Goal: Navigation & Orientation: Find specific page/section

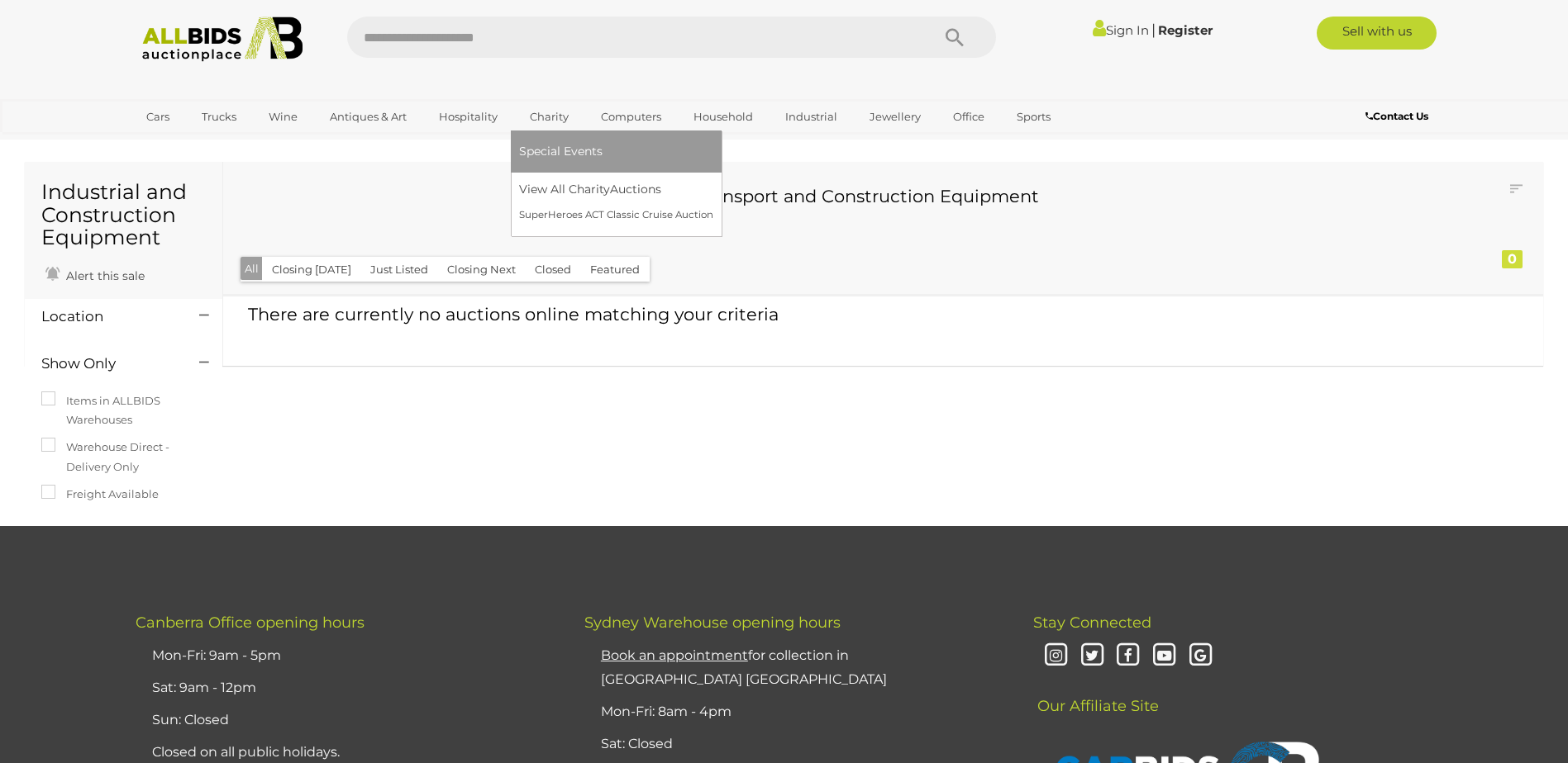
click at [537, 119] on link "Charity" at bounding box center [549, 117] width 61 height 27
click at [530, 218] on link "SuperHeroes ACT Classic Cruise Auction" at bounding box center [618, 215] width 200 height 25
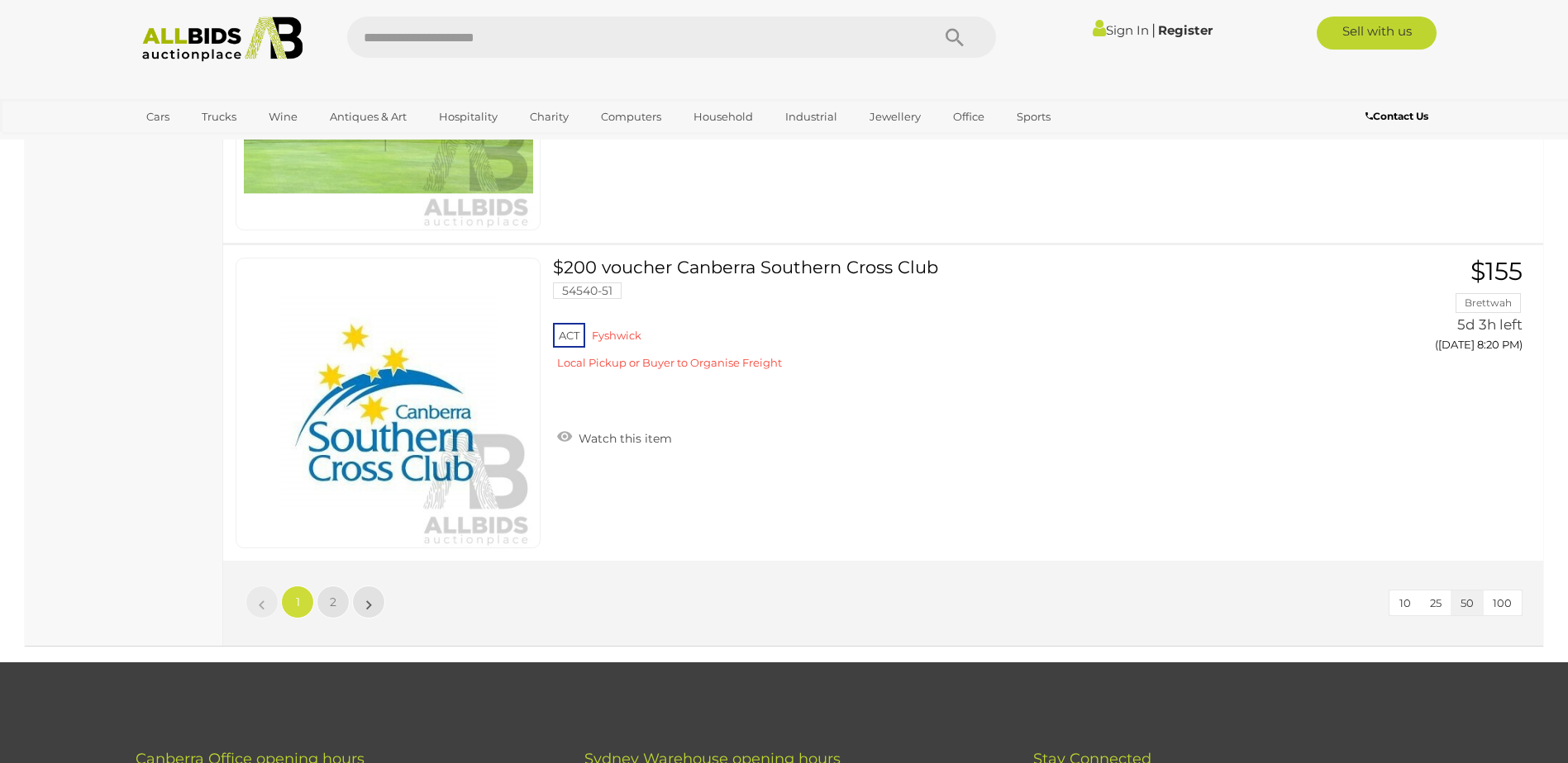
scroll to position [15606, 0]
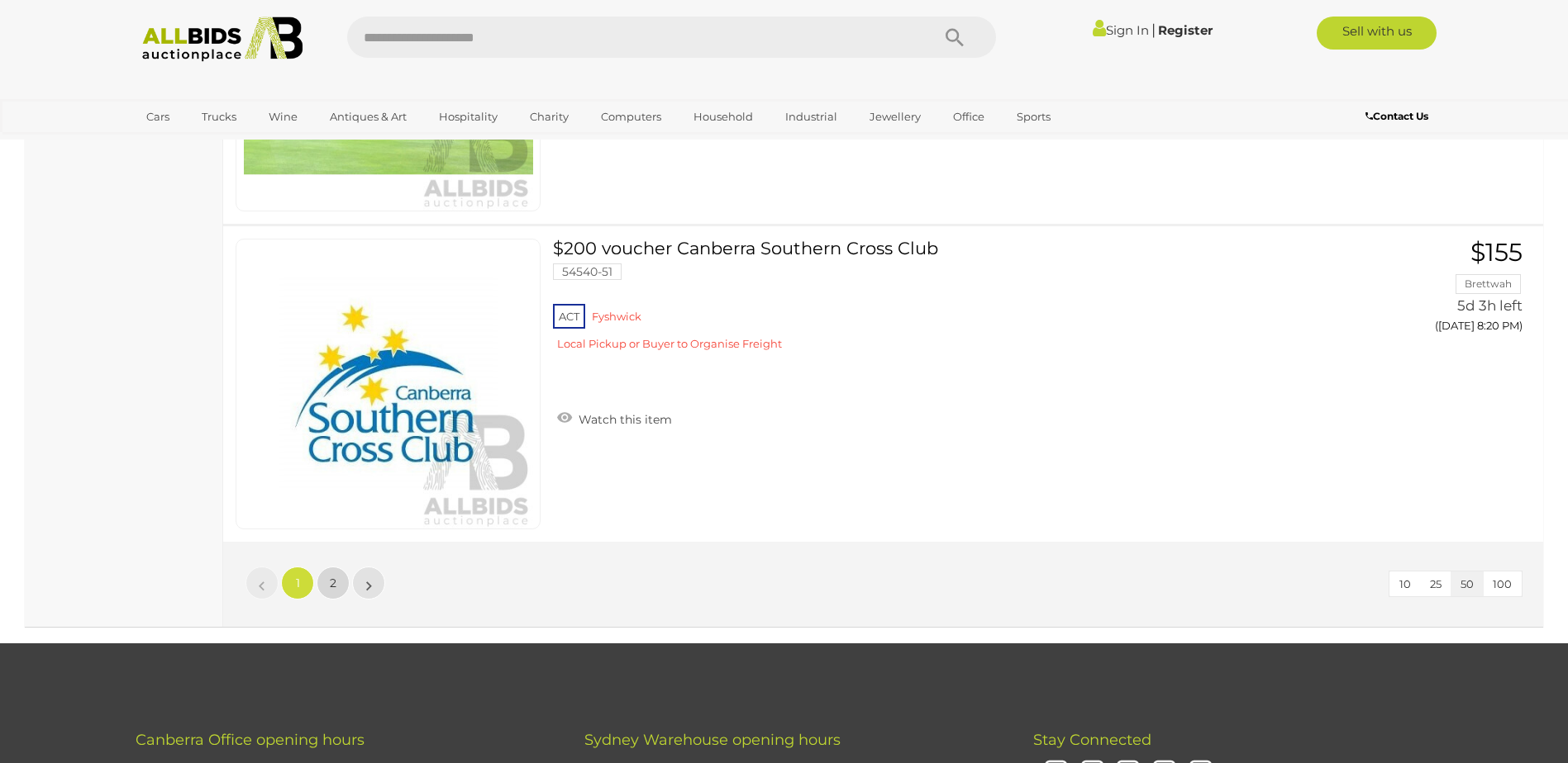
click at [332, 582] on span "2" at bounding box center [333, 584] width 7 height 15
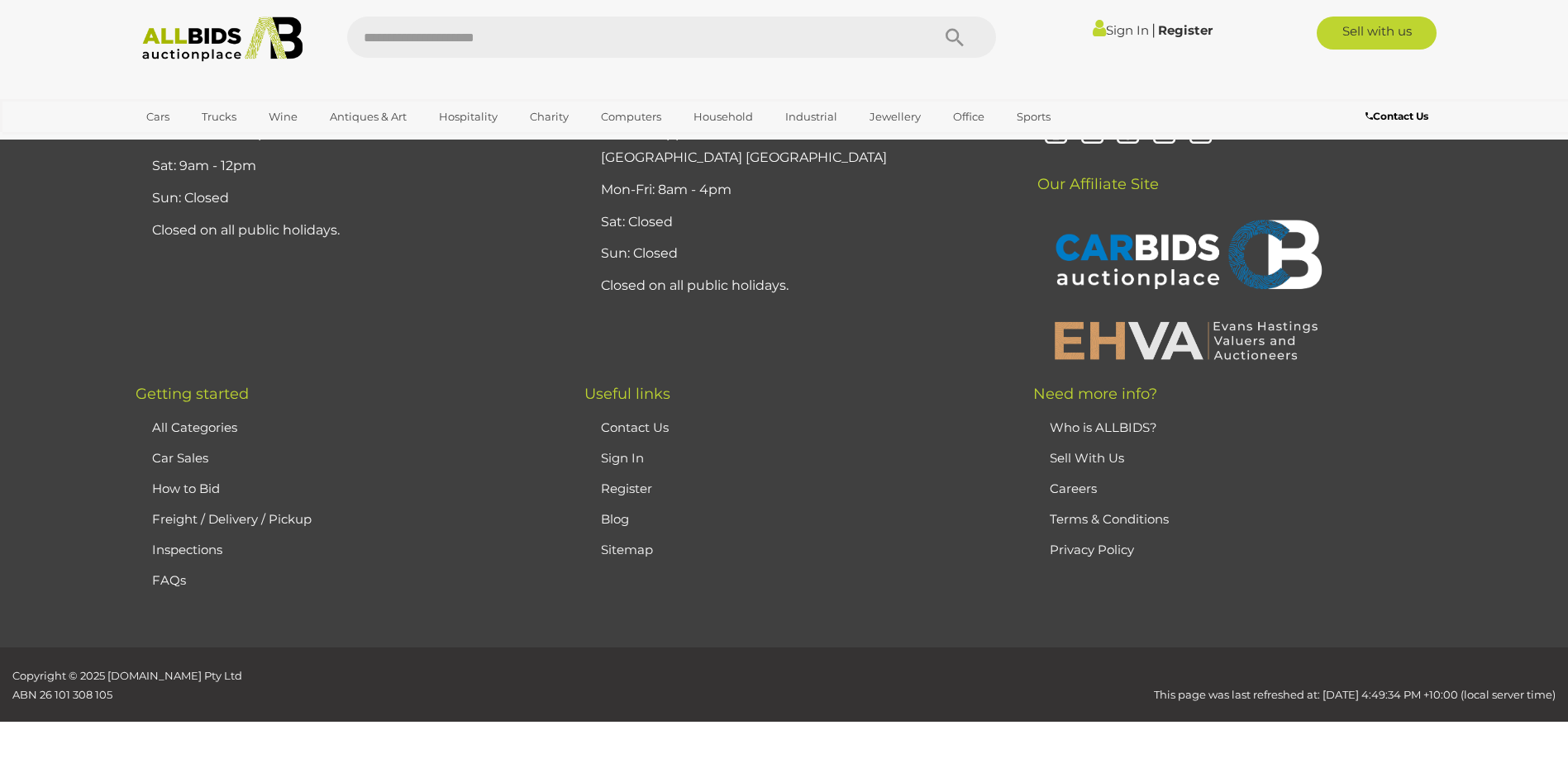
scroll to position [81, 0]
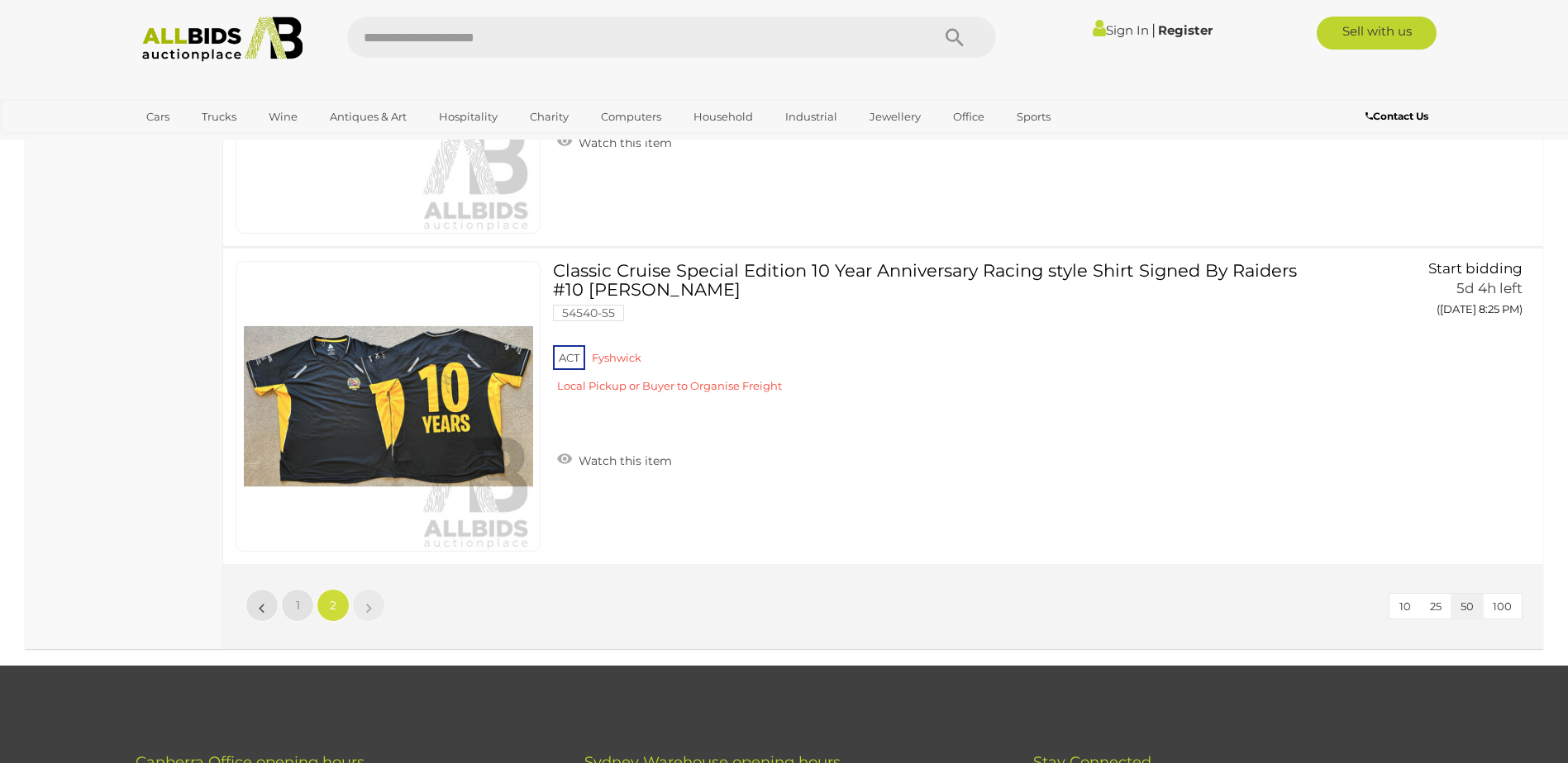
scroll to position [960, 0]
